Goal: Navigation & Orientation: Find specific page/section

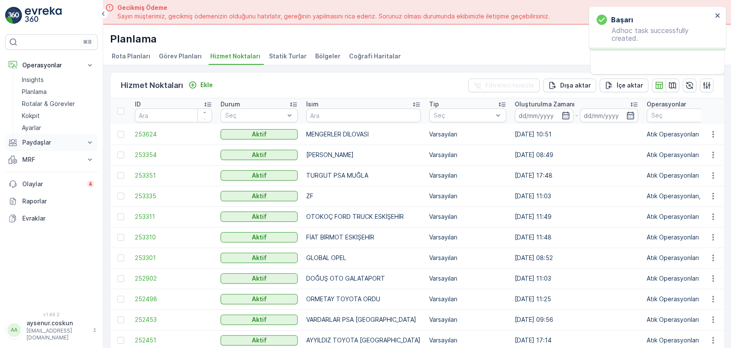
drag, startPoint x: 0, startPoint y: 0, endPoint x: 49, endPoint y: 135, distance: 143.3
click at [38, 132] on link "Ayarlar" at bounding box center [57, 128] width 79 height 12
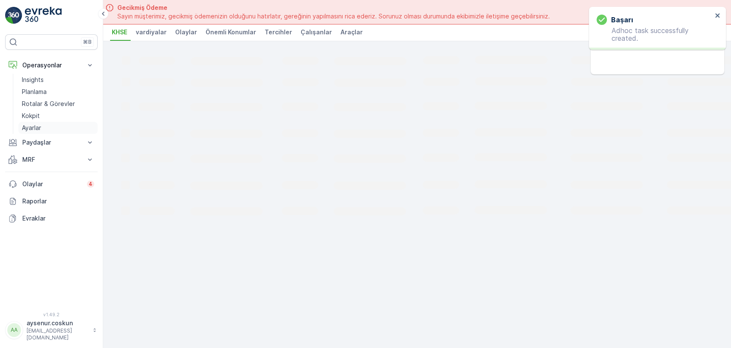
click at [46, 131] on link "Ayarlar" at bounding box center [57, 128] width 79 height 12
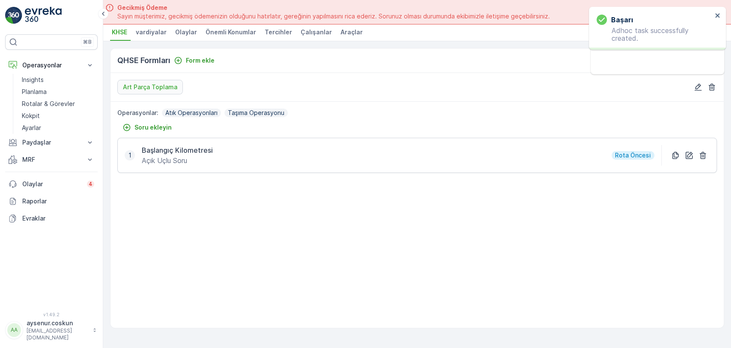
click at [341, 30] on span "Araçlar" at bounding box center [352, 32] width 22 height 9
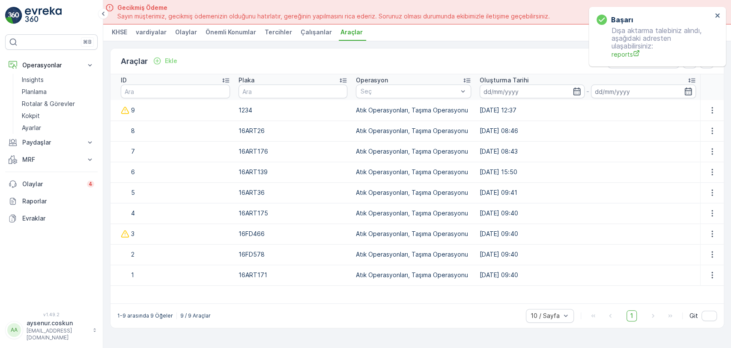
click at [303, 35] on span "Çalışanlar" at bounding box center [316, 32] width 31 height 9
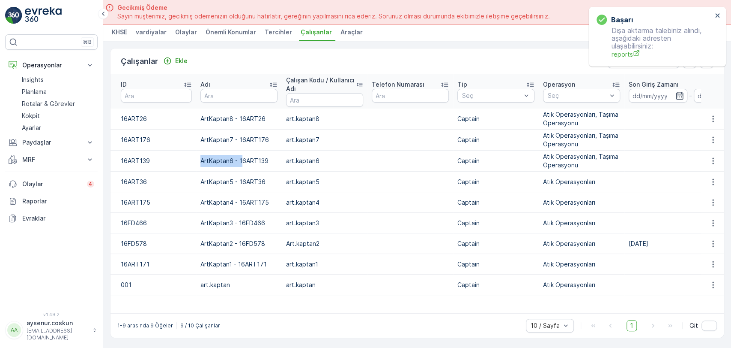
drag, startPoint x: 244, startPoint y: 159, endPoint x: 192, endPoint y: 160, distance: 51.4
click at [192, 160] on tr "16ART139 ArtKaptan6 - 16ART139 art.kaptan6 Captain Atık Operasyonları, Taşıma O…" at bounding box center [445, 160] width 669 height 21
click at [51, 19] on img at bounding box center [43, 15] width 37 height 17
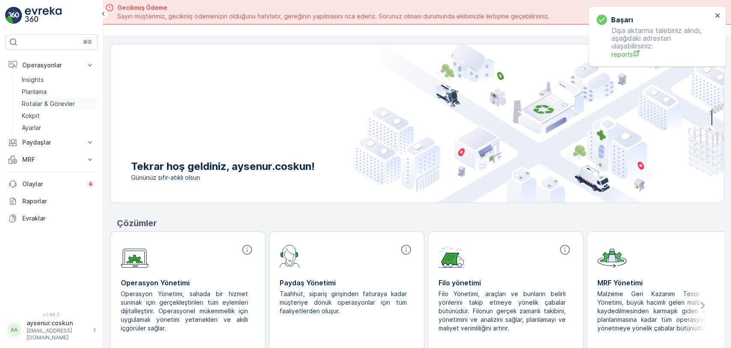
click at [61, 100] on p "Rotalar & Görevler" at bounding box center [48, 103] width 53 height 9
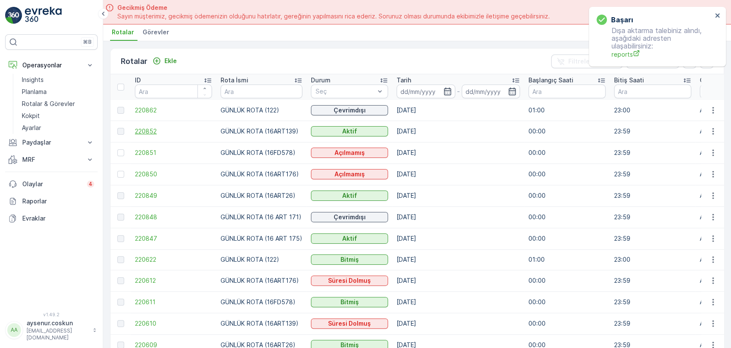
click at [147, 132] on span "220852" at bounding box center [173, 131] width 77 height 9
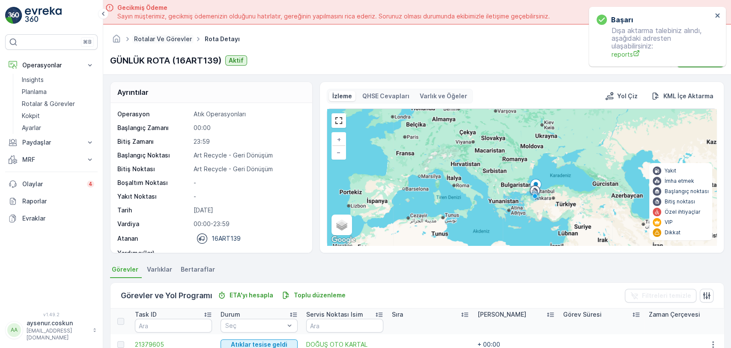
click at [176, 37] on link "Rotalar ve Görevler" at bounding box center [163, 38] width 58 height 7
